Goal: Task Accomplishment & Management: Manage account settings

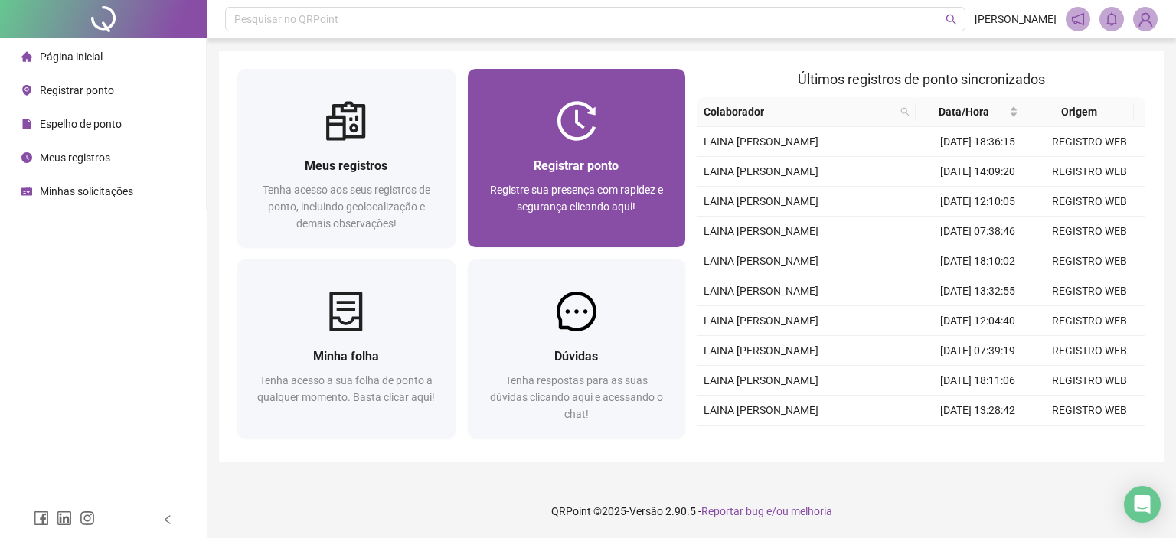
click at [530, 128] on div at bounding box center [577, 121] width 218 height 40
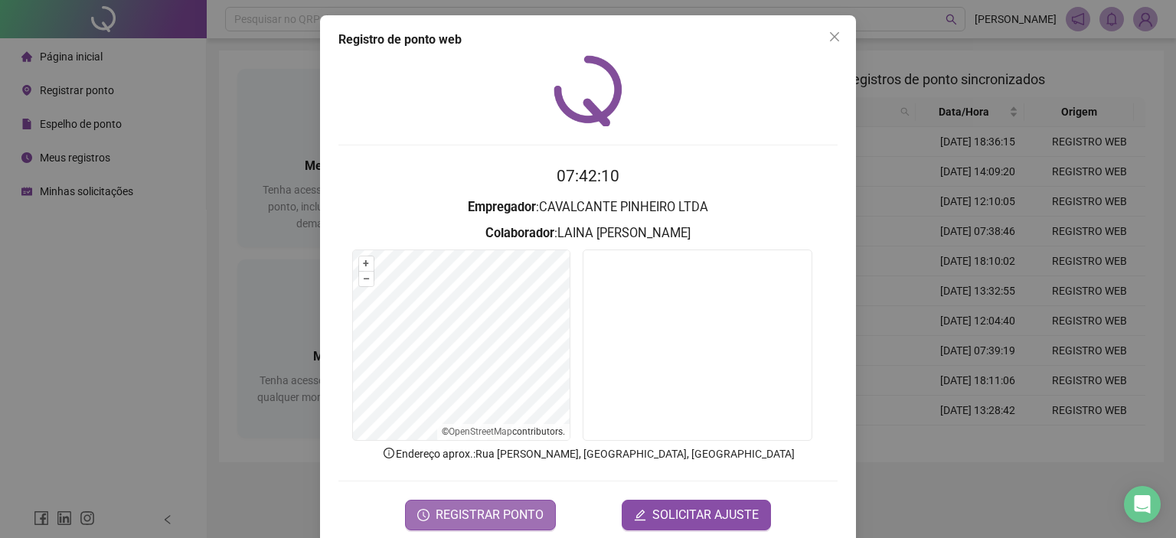
click at [529, 515] on span "REGISTRAR PONTO" at bounding box center [490, 515] width 108 height 18
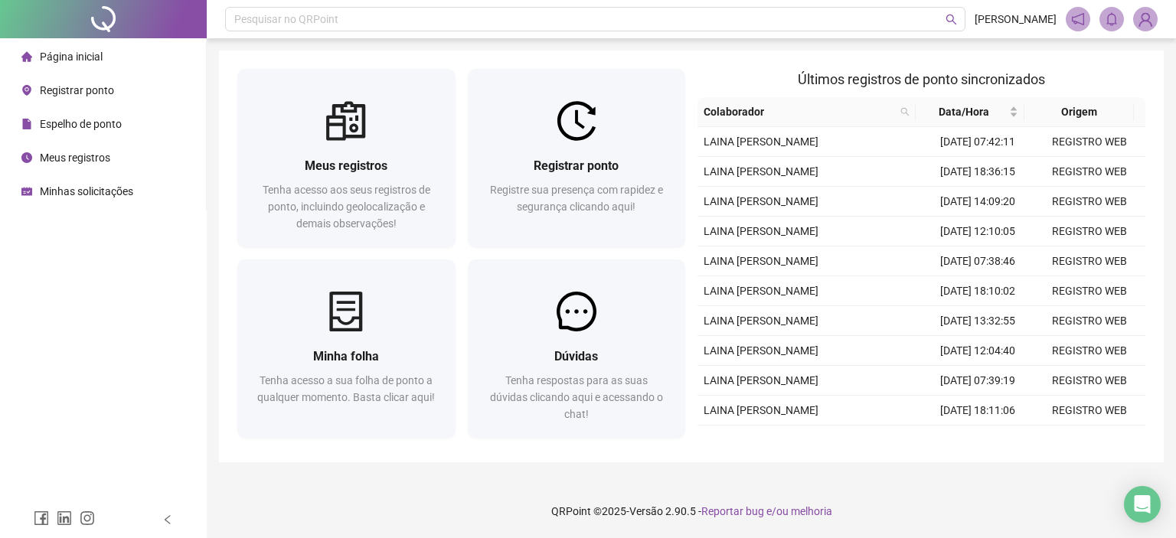
click at [90, 148] on div "Meus registros" at bounding box center [65, 157] width 89 height 31
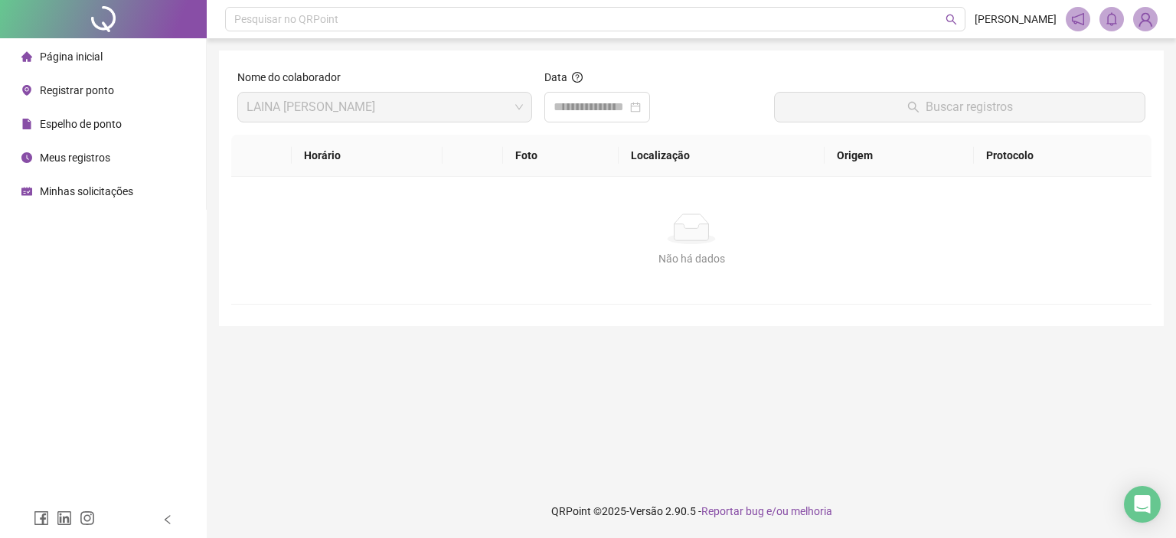
click at [95, 92] on span "Registrar ponto" at bounding box center [77, 90] width 74 height 12
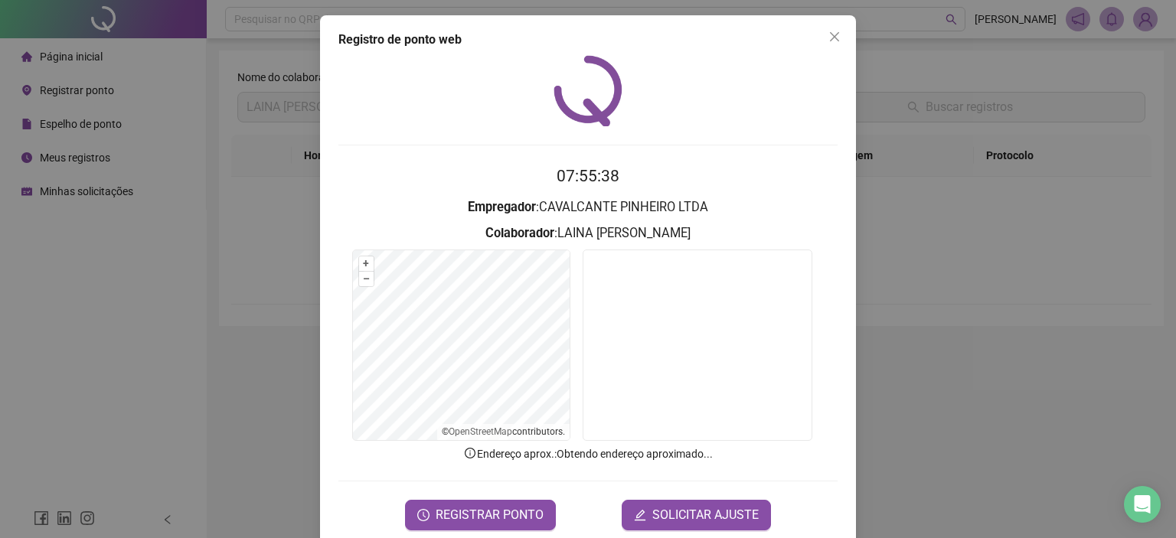
drag, startPoint x: 840, startPoint y: 38, endPoint x: 732, endPoint y: 41, distance: 108.0
click at [838, 38] on span "Close" at bounding box center [834, 37] width 24 height 12
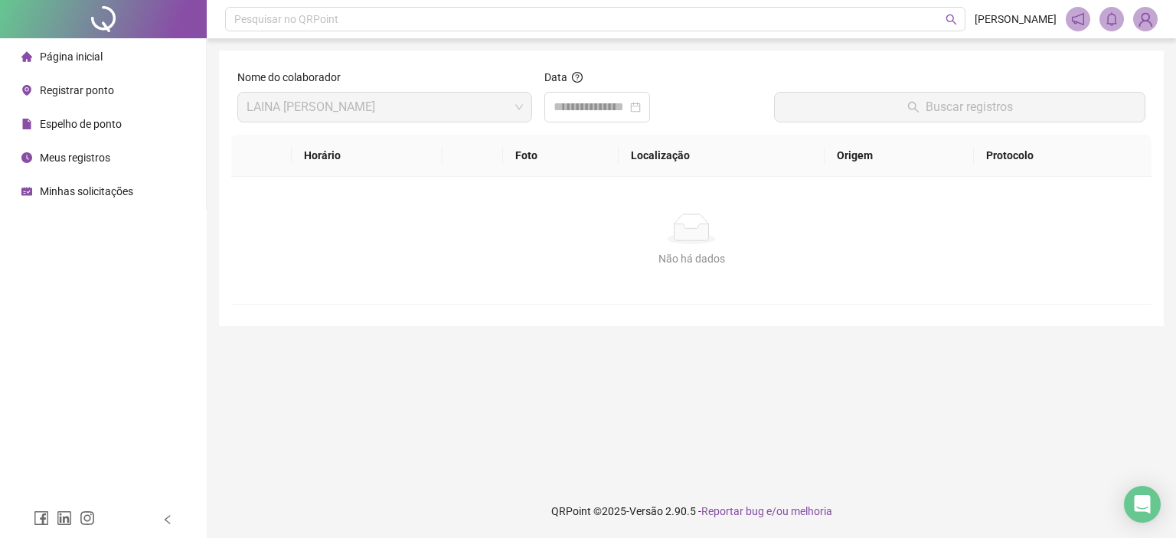
click at [116, 118] on span "Espelho de ponto" at bounding box center [81, 124] width 82 height 12
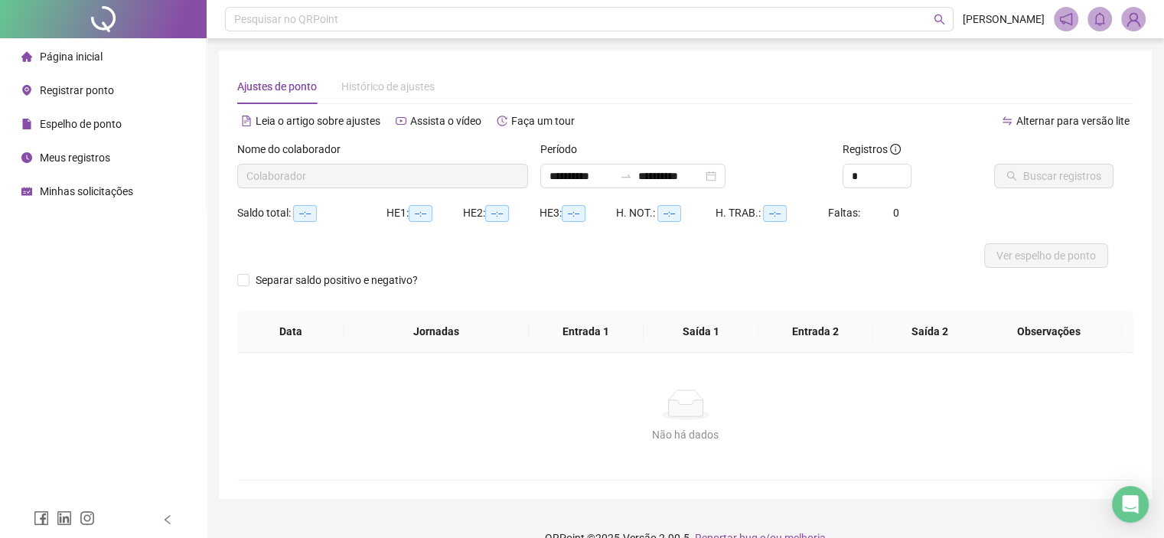
type input "**********"
click at [1050, 175] on span "Buscar registros" at bounding box center [1063, 176] width 78 height 17
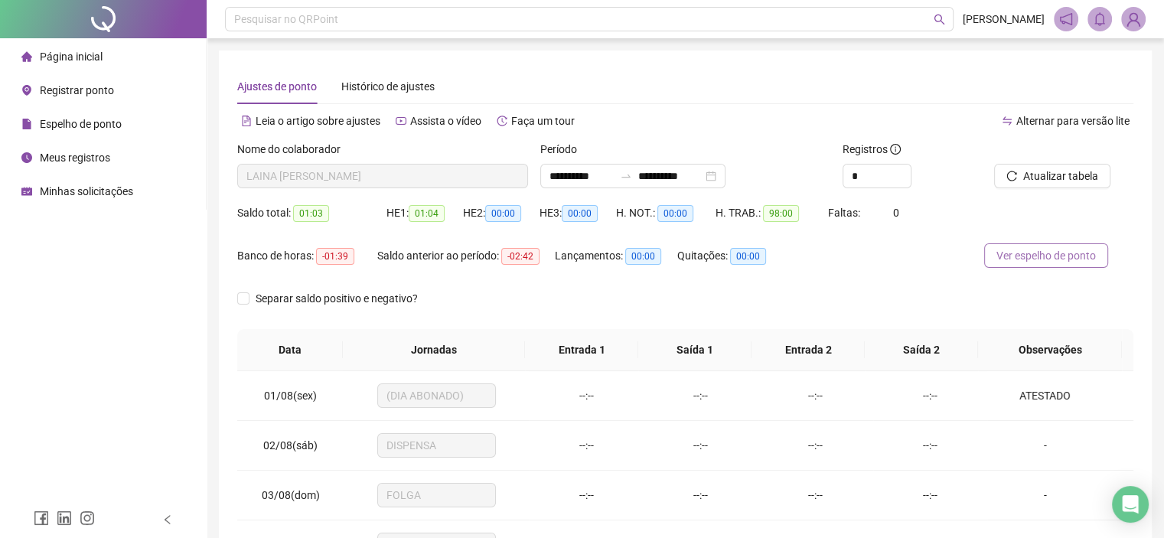
click at [986, 250] on button "Ver espelho de ponto" at bounding box center [1047, 255] width 124 height 24
click at [632, 178] on icon "swap-right" at bounding box center [626, 176] width 12 height 12
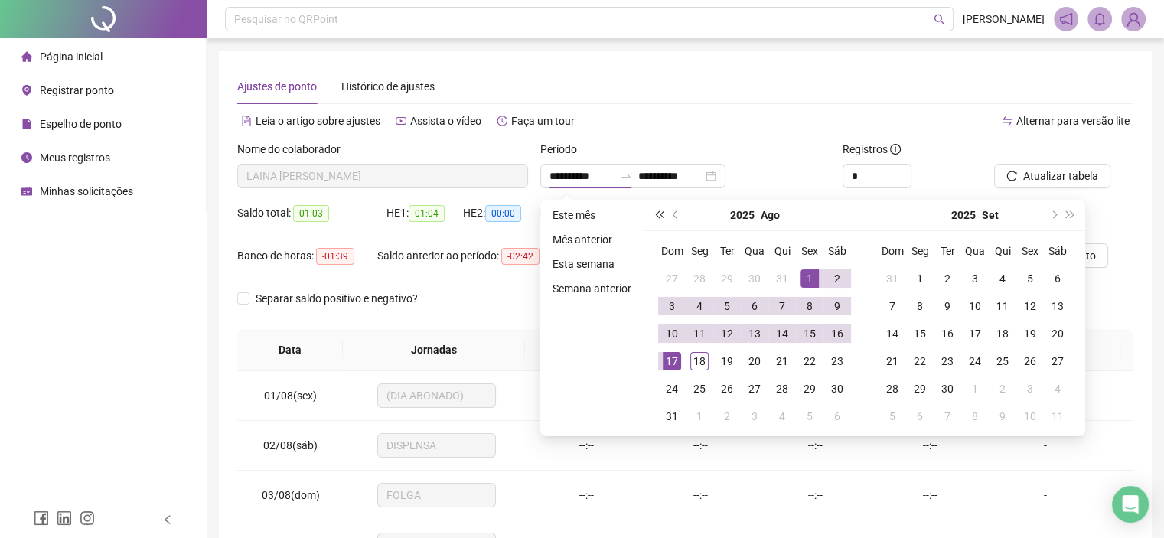
click at [663, 212] on span "super-prev-year" at bounding box center [659, 215] width 8 height 8
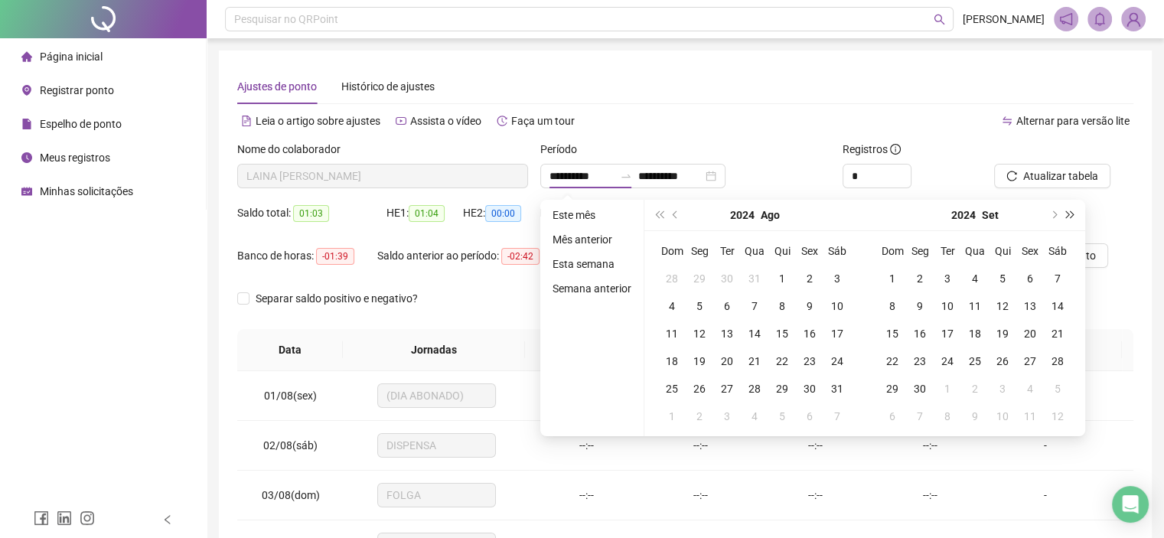
click at [1071, 212] on span "super-next-year" at bounding box center [1071, 215] width 8 height 8
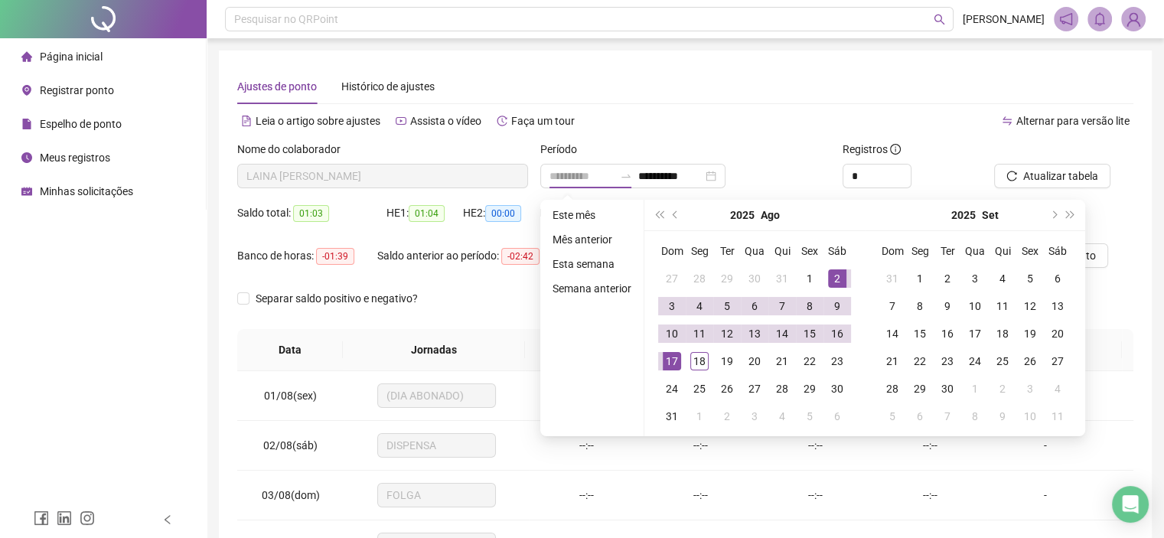
type input "**********"
click at [674, 214] on span "prev-year" at bounding box center [677, 215] width 8 height 8
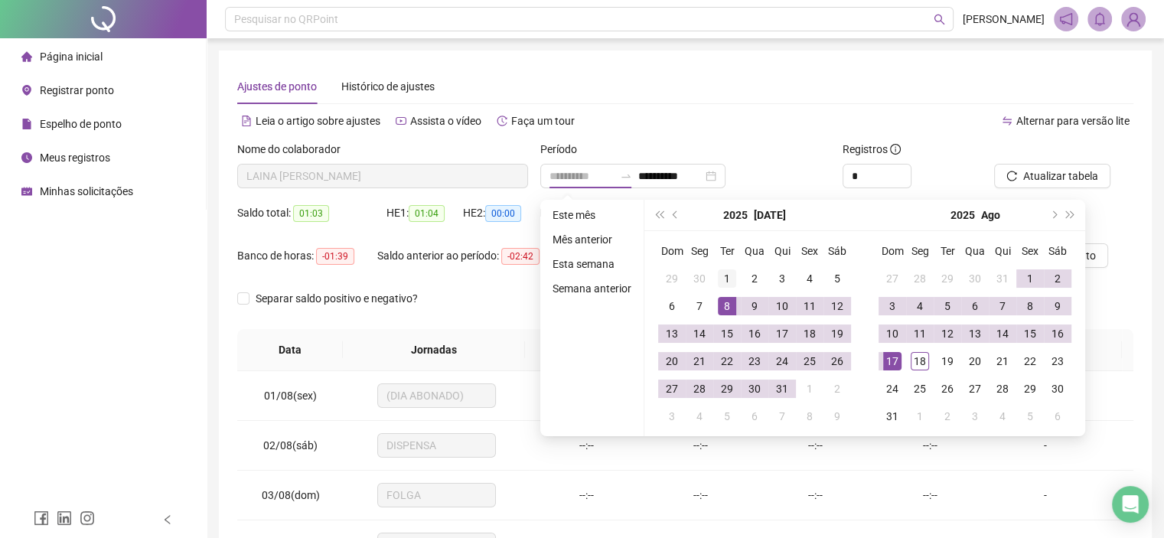
type input "**********"
click at [723, 281] on div "1" at bounding box center [727, 278] width 18 height 18
click at [943, 164] on div "*" at bounding box center [912, 176] width 139 height 24
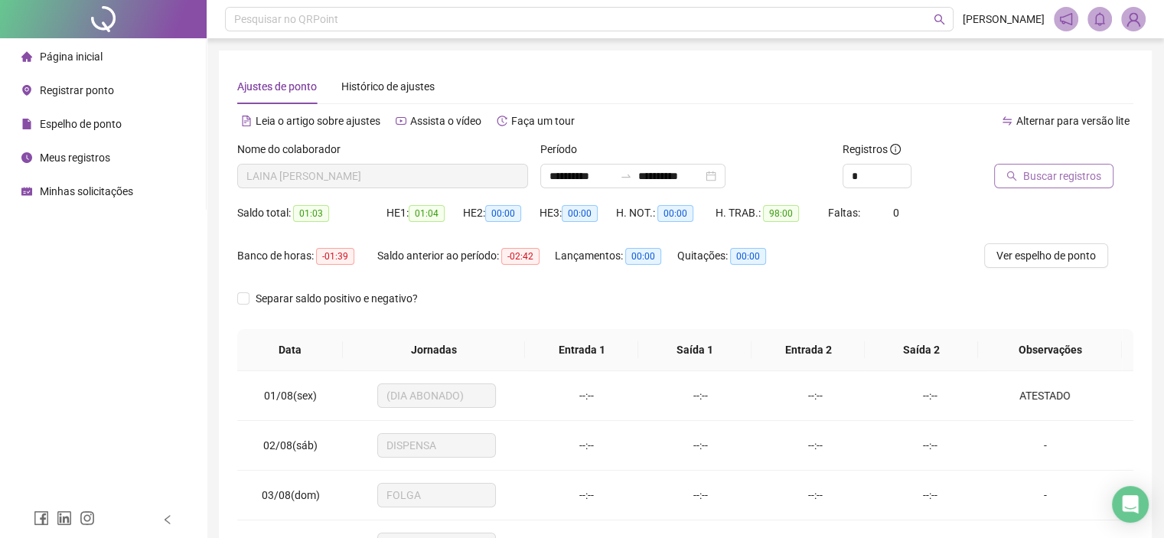
click at [1041, 185] on button "Buscar registros" at bounding box center [1054, 176] width 119 height 24
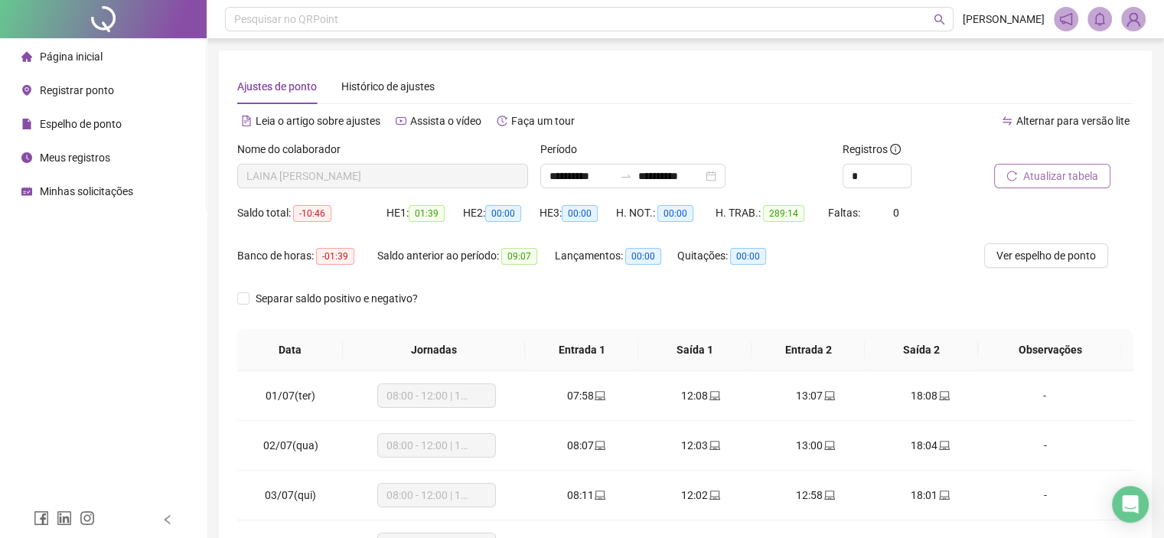
click at [1024, 178] on span "Atualizar tabela" at bounding box center [1061, 176] width 75 height 17
click at [94, 54] on span "Página inicial" at bounding box center [71, 57] width 63 height 12
